Goal: Information Seeking & Learning: Learn about a topic

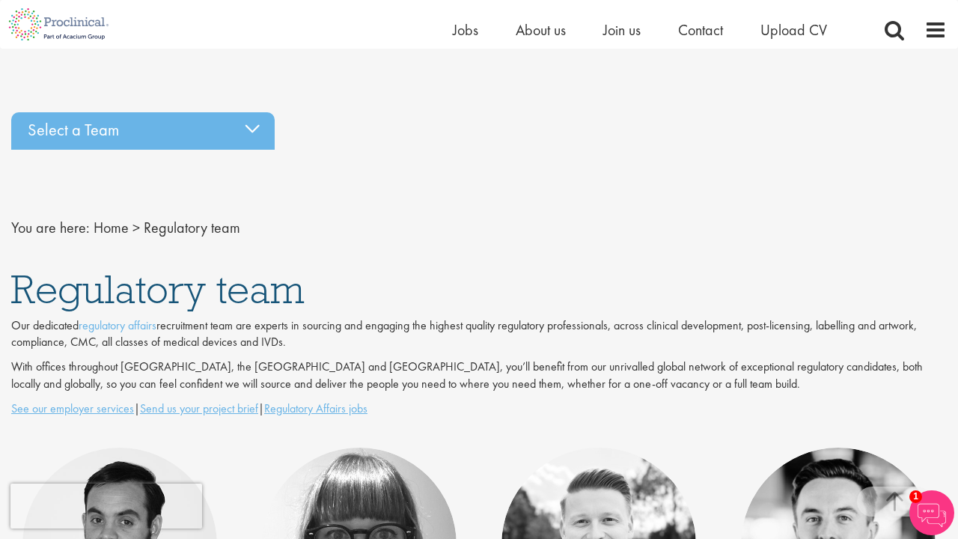
scroll to position [616, 0]
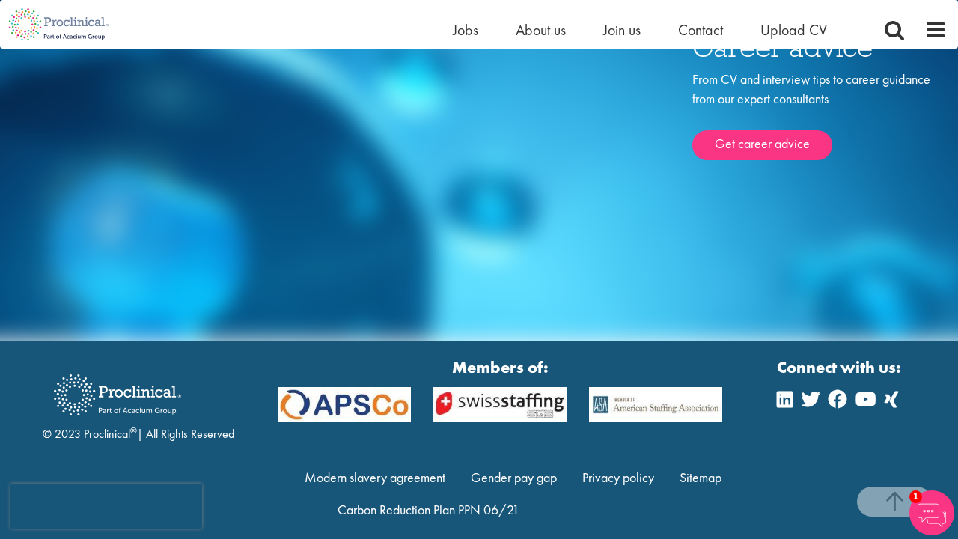
scroll to position [2989, 0]
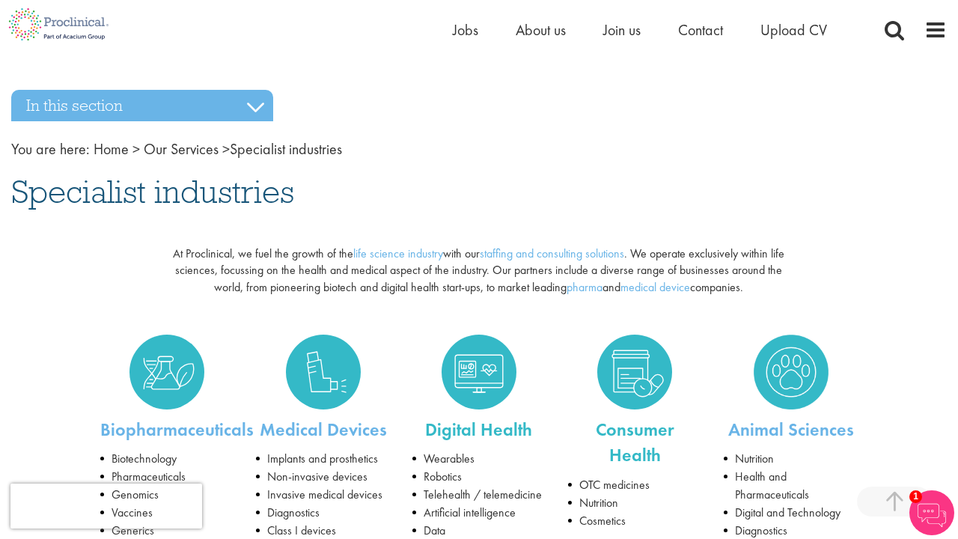
scroll to position [2722, 0]
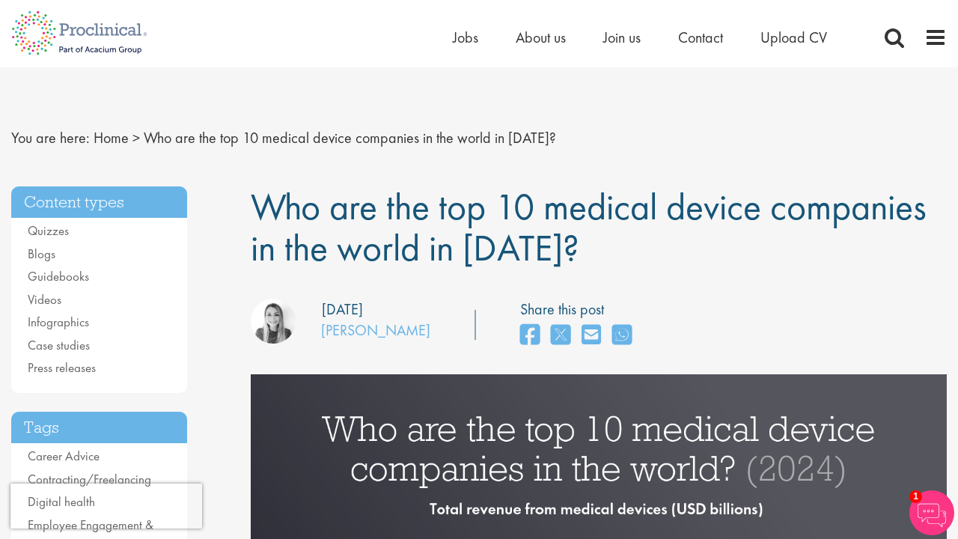
scroll to position [6621, 0]
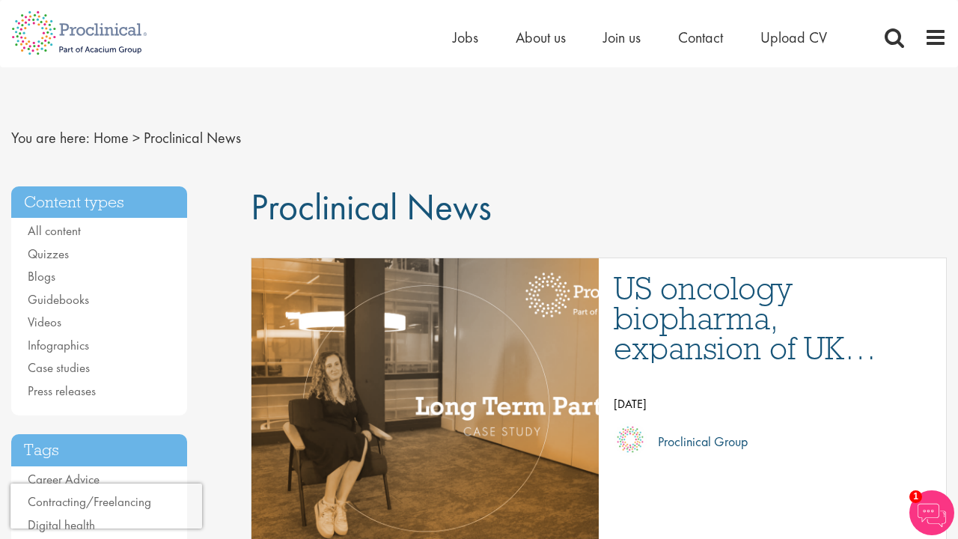
scroll to position [8706, 0]
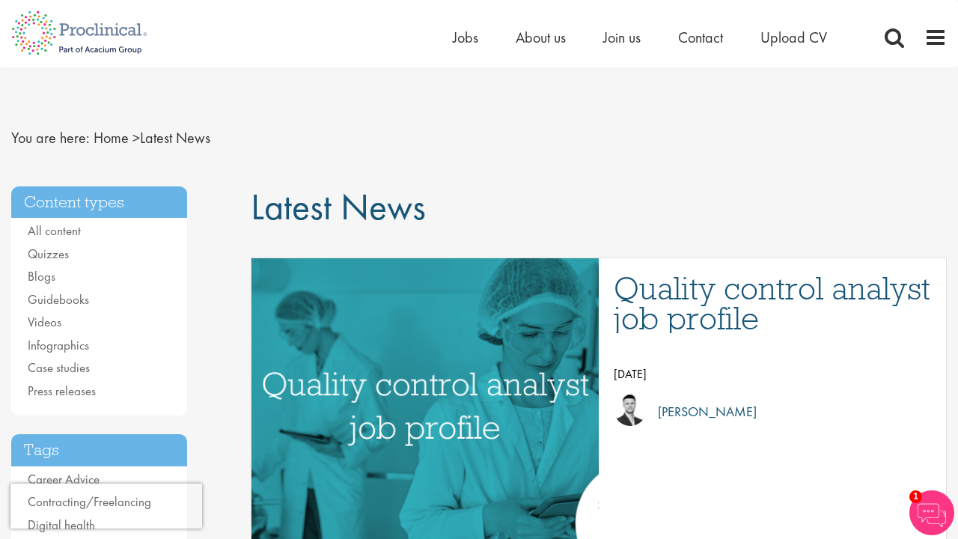
scroll to position [4185, 0]
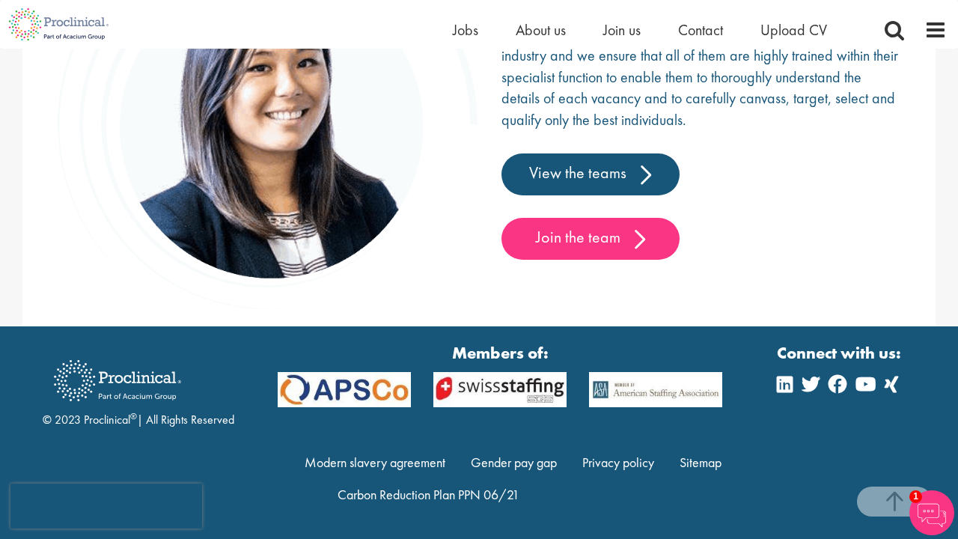
scroll to position [2401, 0]
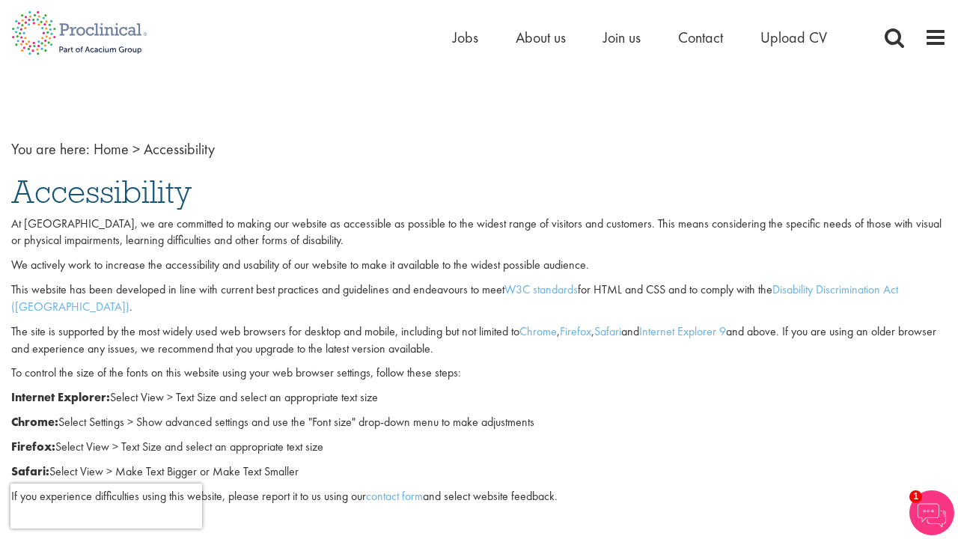
scroll to position [1069, 0]
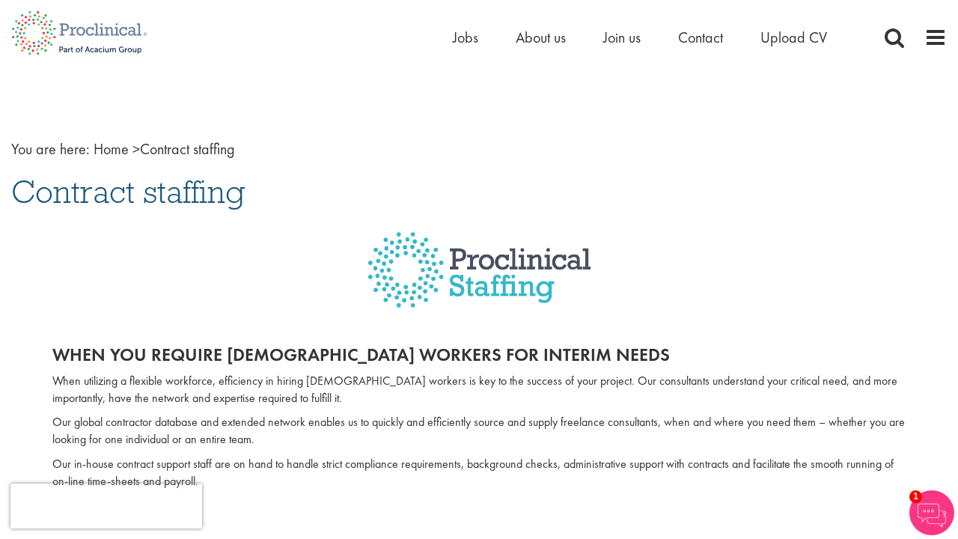
scroll to position [1540, 0]
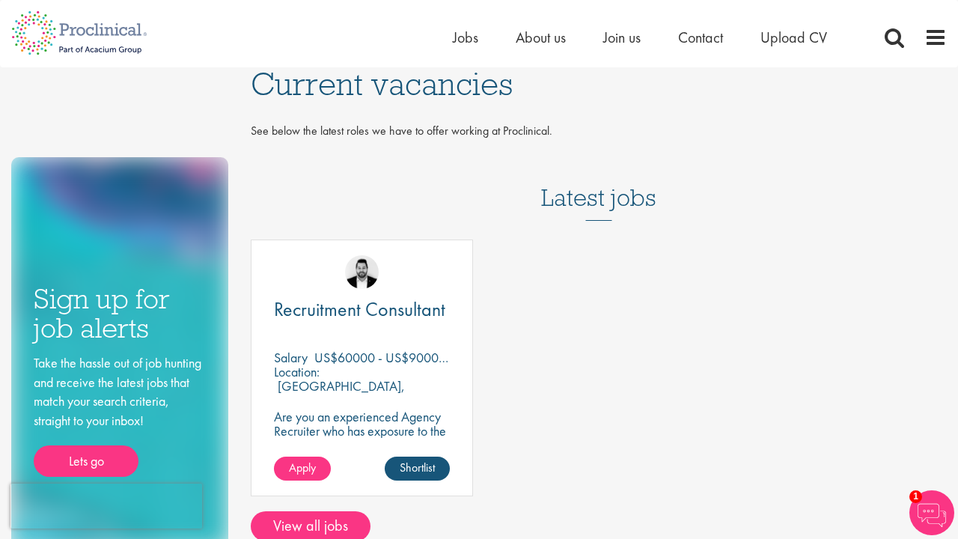
scroll to position [911, 0]
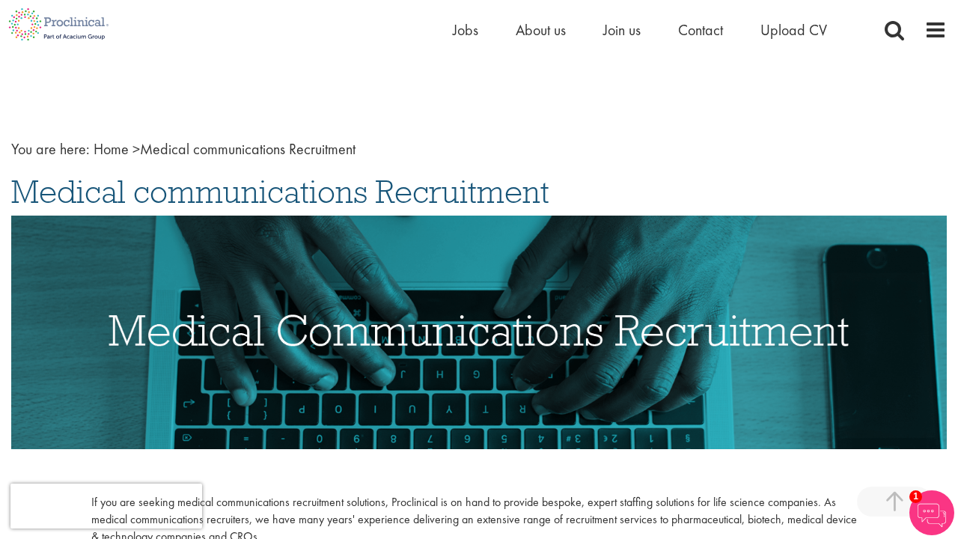
scroll to position [1473, 0]
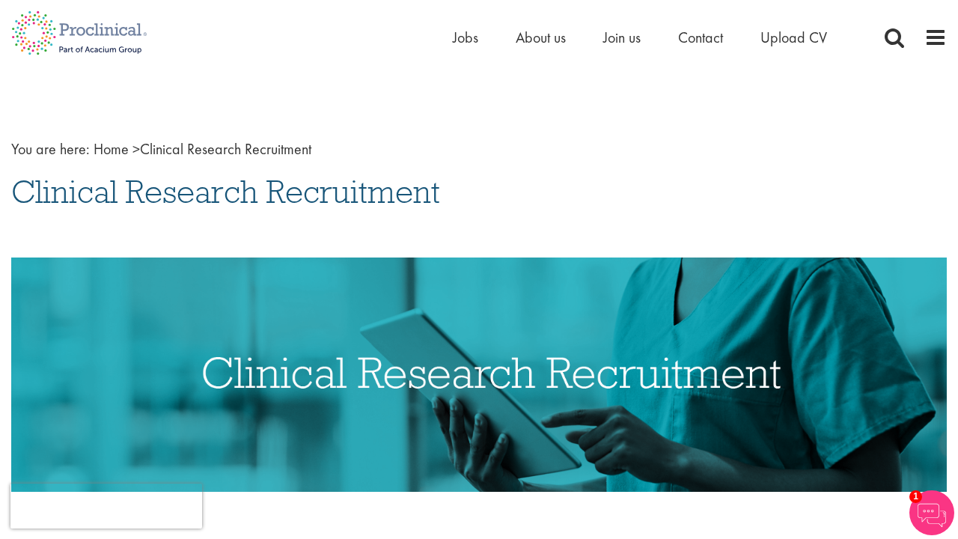
scroll to position [5232, 0]
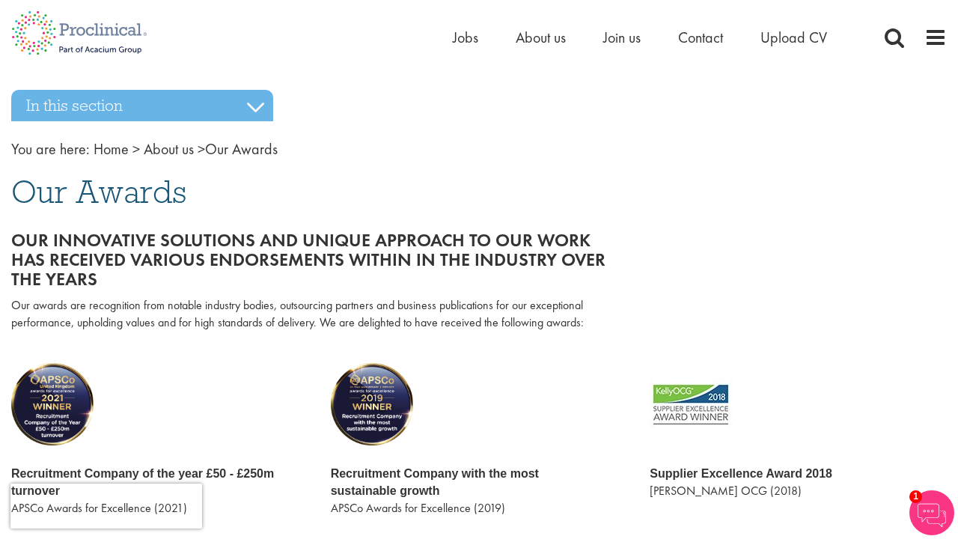
scroll to position [2420, 0]
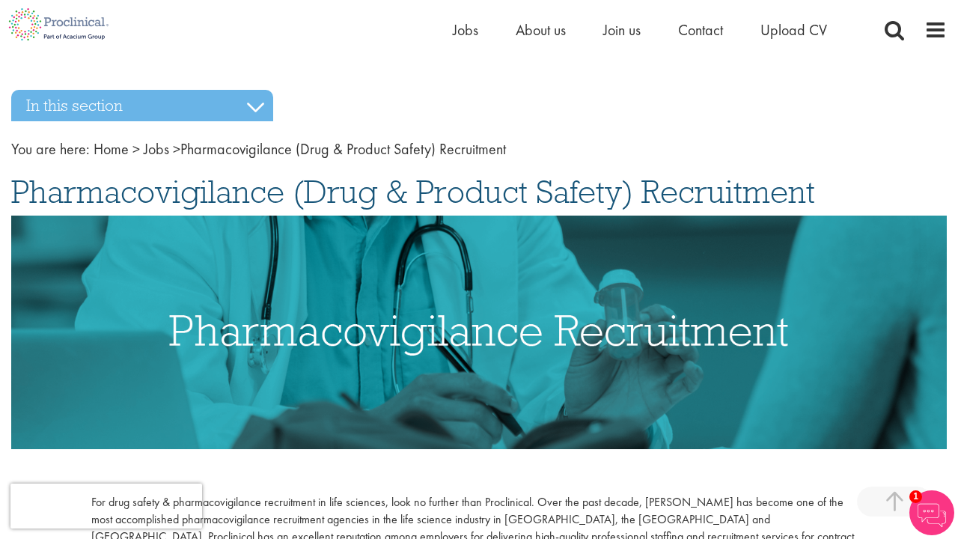
scroll to position [2108, 0]
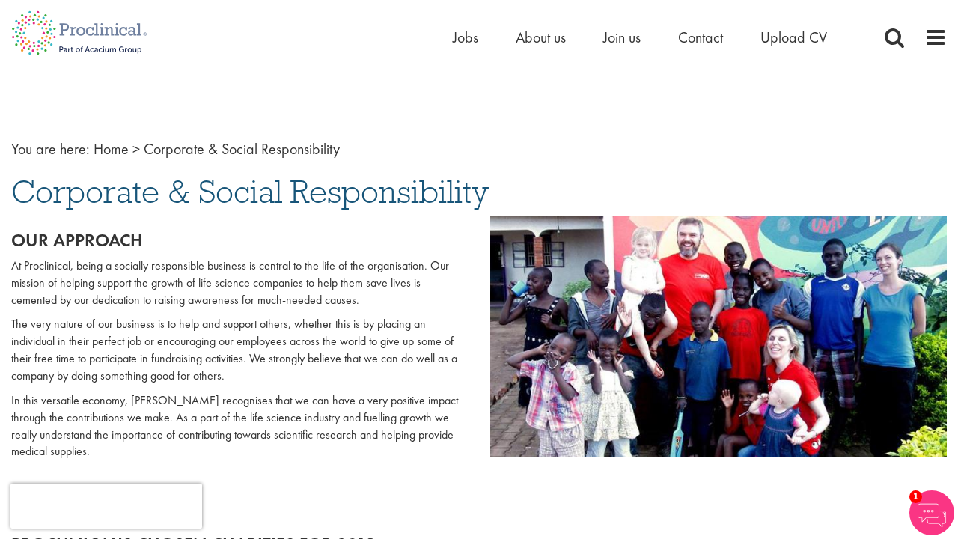
scroll to position [3092, 0]
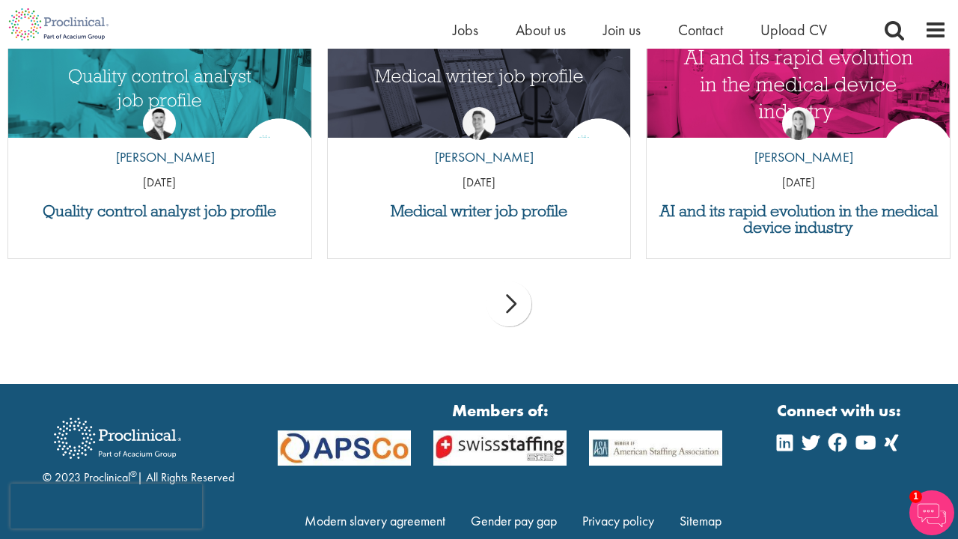
scroll to position [3092, 0]
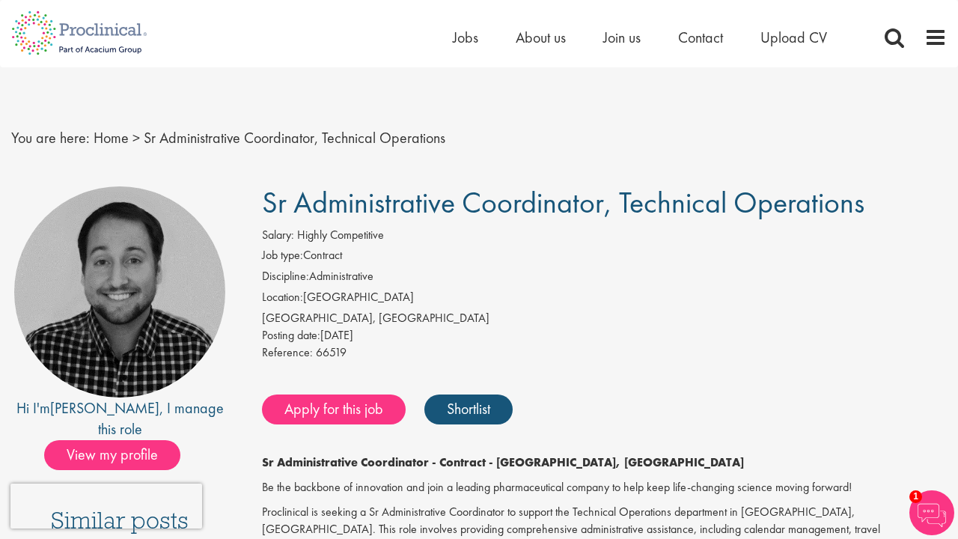
scroll to position [2117, 0]
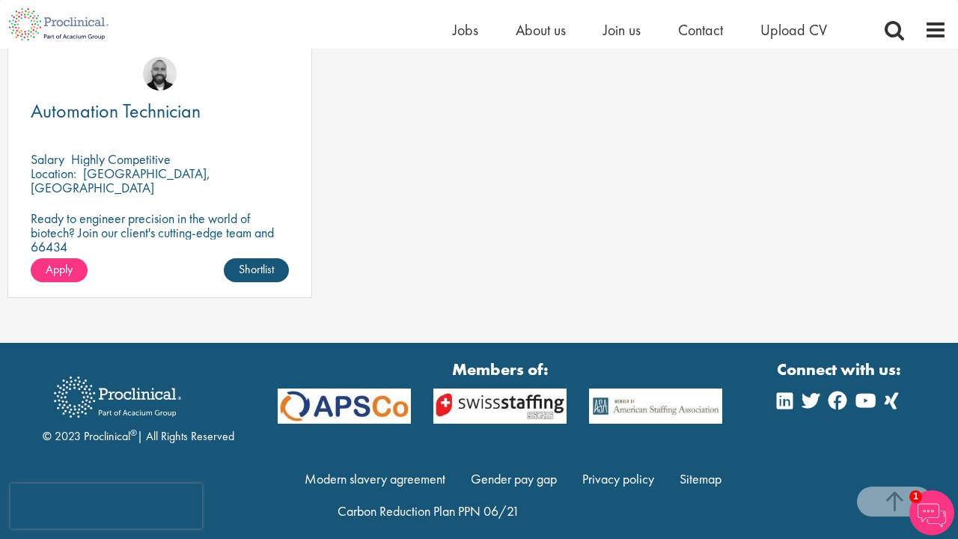
scroll to position [1657, 0]
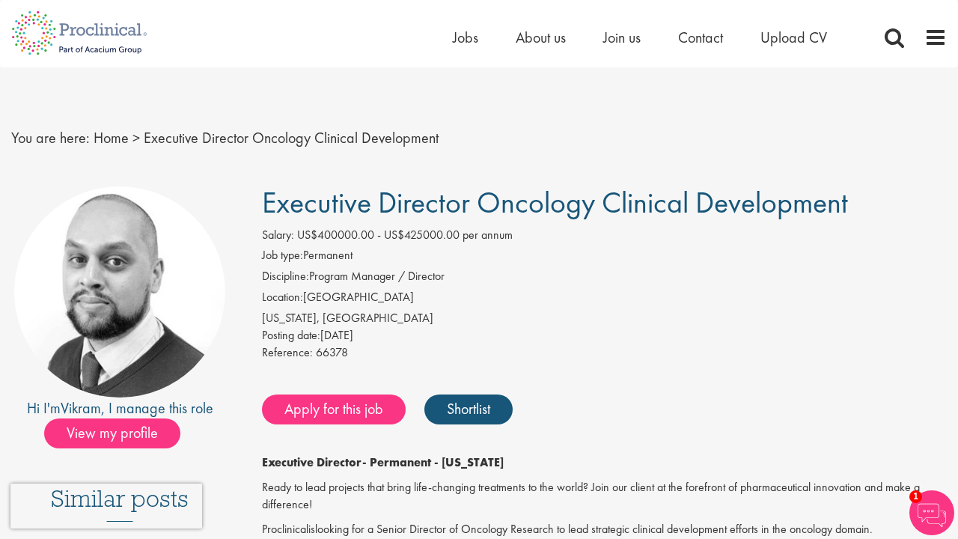
scroll to position [2257, 0]
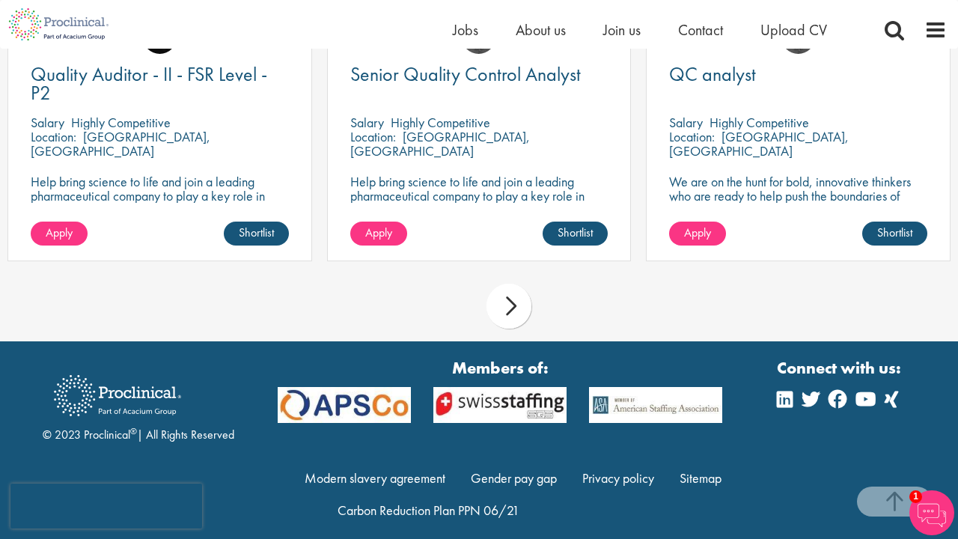
scroll to position [1350, 0]
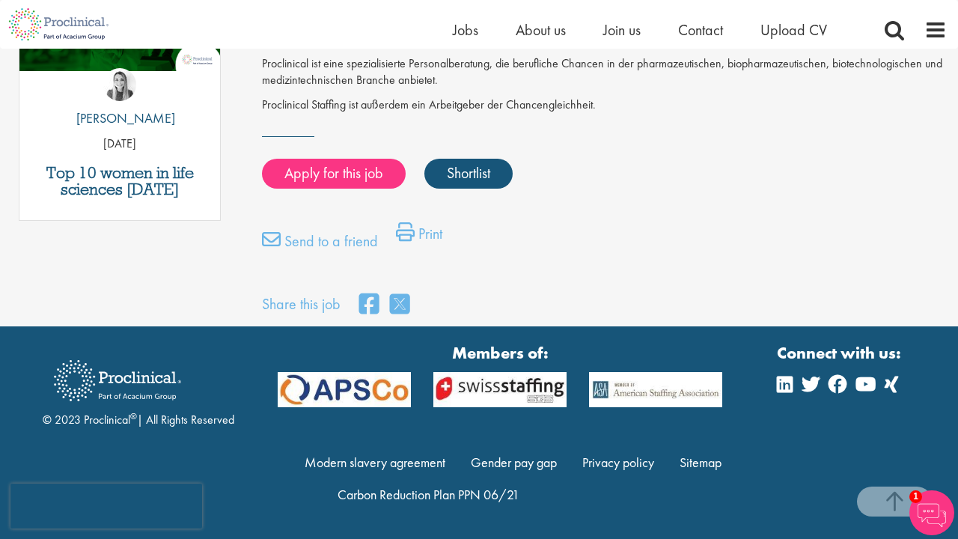
scroll to position [869, 0]
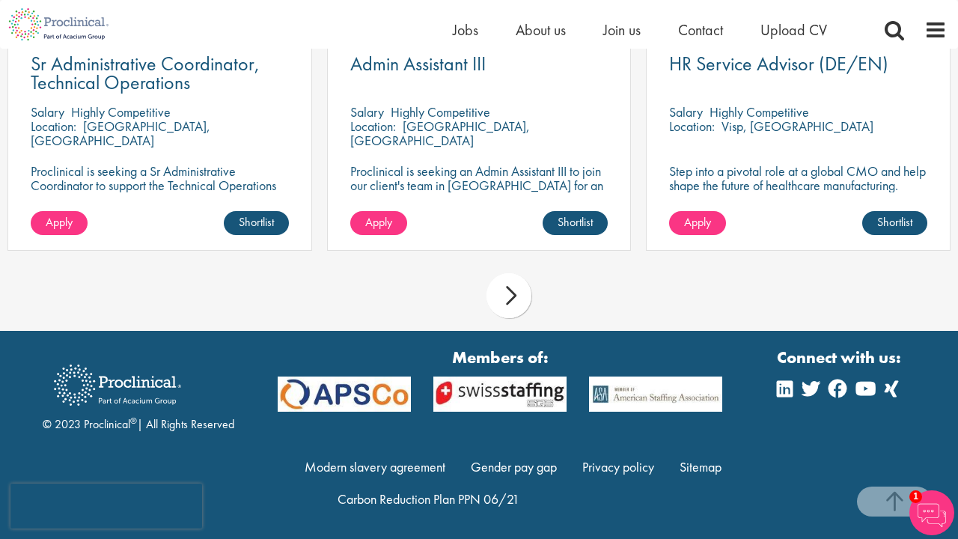
scroll to position [1507, 0]
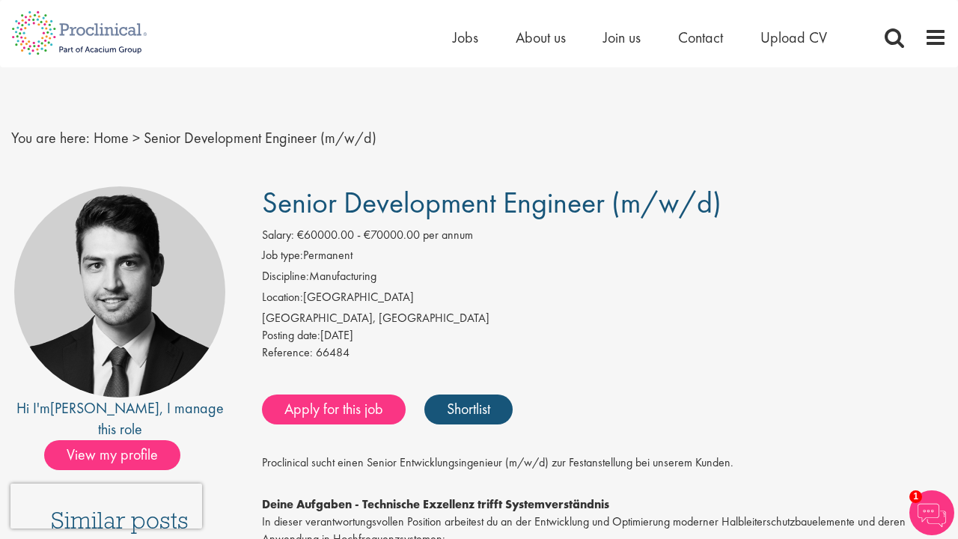
scroll to position [4064, 0]
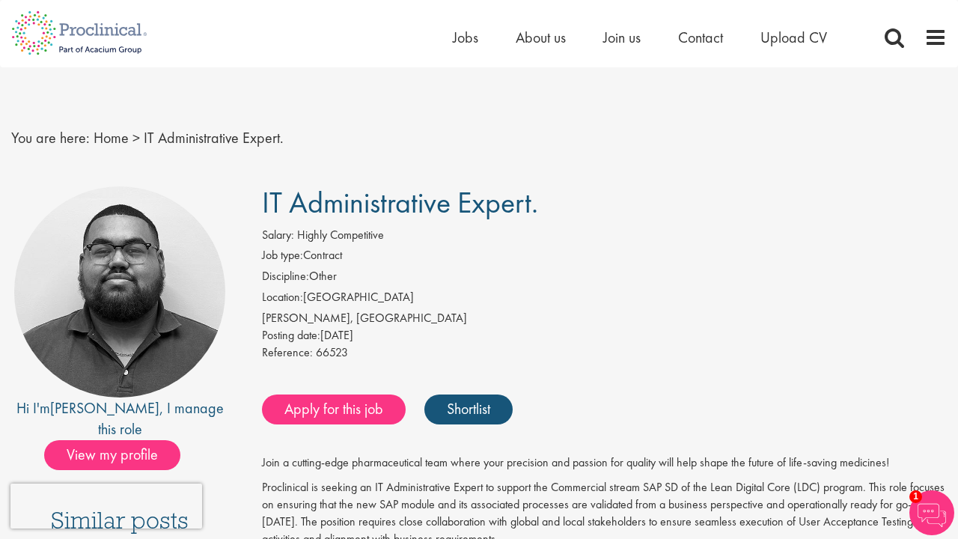
scroll to position [1770, 0]
